Goal: Check status

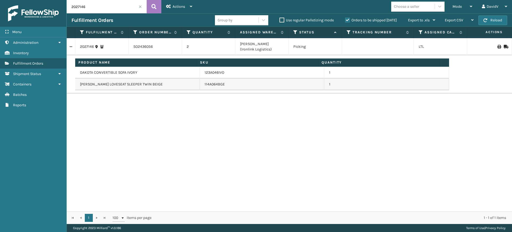
click at [141, 7] on span at bounding box center [140, 6] width 3 height 3
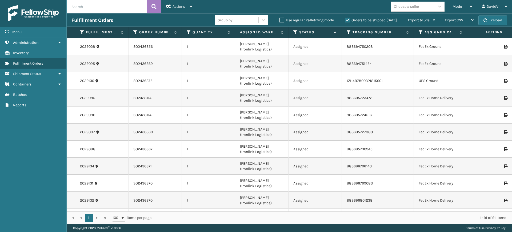
click at [296, 32] on icon at bounding box center [295, 32] width 4 height 5
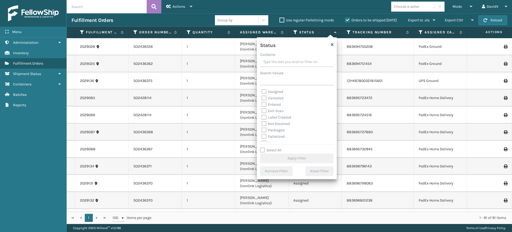
click at [265, 91] on label "Assigned" at bounding box center [273, 91] width 22 height 5
click at [262, 91] on input "Assigned" at bounding box center [262, 90] width 0 height 3
checkbox input "true"
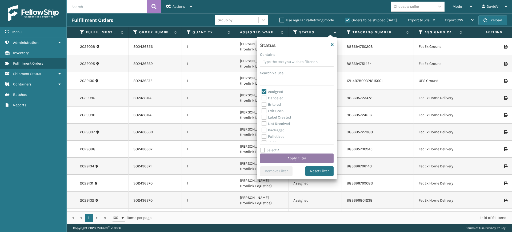
click at [290, 160] on button "Apply Filter" at bounding box center [297, 158] width 74 height 10
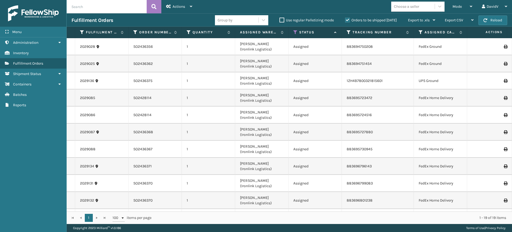
click at [348, 20] on label "Orders to be shipped [DATE]" at bounding box center [371, 20] width 52 height 5
click at [345, 20] on input "Orders to be shipped [DATE]" at bounding box center [345, 18] width 0 height 3
click at [348, 20] on label "Orders to be shipped [DATE]" at bounding box center [371, 20] width 52 height 5
click at [345, 20] on input "Orders to be shipped [DATE]" at bounding box center [345, 18] width 0 height 3
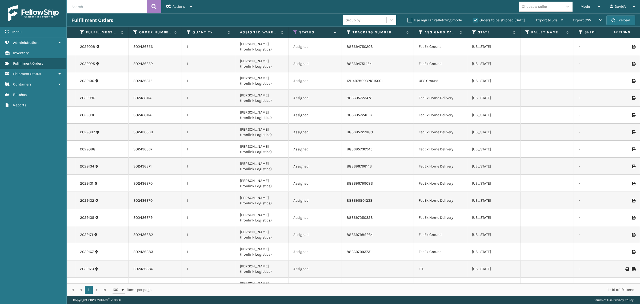
click at [475, 20] on label "Orders to be shipped [DATE]" at bounding box center [499, 20] width 52 height 5
click at [473, 20] on input "Orders to be shipped [DATE]" at bounding box center [473, 18] width 0 height 3
click at [475, 20] on label "Orders to be shipped [DATE]" at bounding box center [499, 20] width 52 height 5
click at [473, 20] on input "Orders to be shipped [DATE]" at bounding box center [473, 18] width 0 height 3
